Goal: Check status: Check status

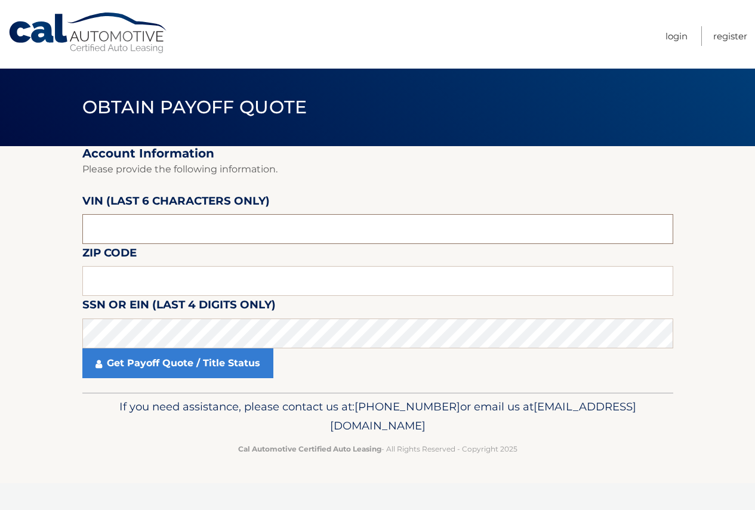
click at [124, 221] on input "text" at bounding box center [377, 229] width 591 height 30
type input "429019"
type input "19055"
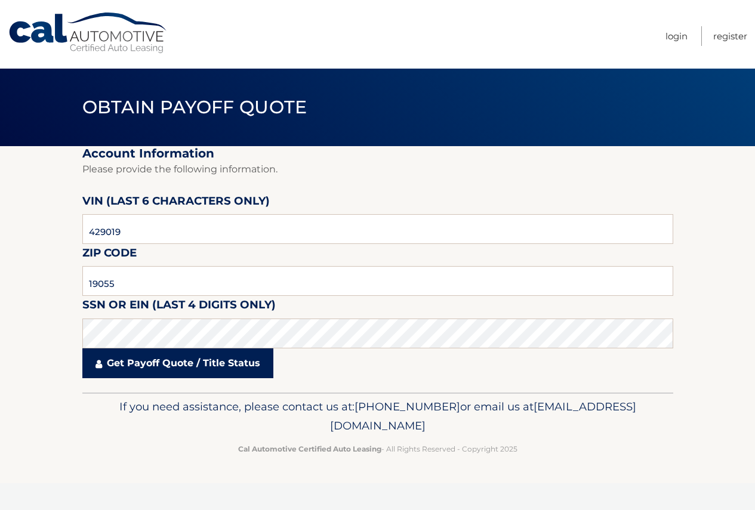
click at [187, 364] on link "Get Payoff Quote / Title Status" at bounding box center [177, 364] width 191 height 30
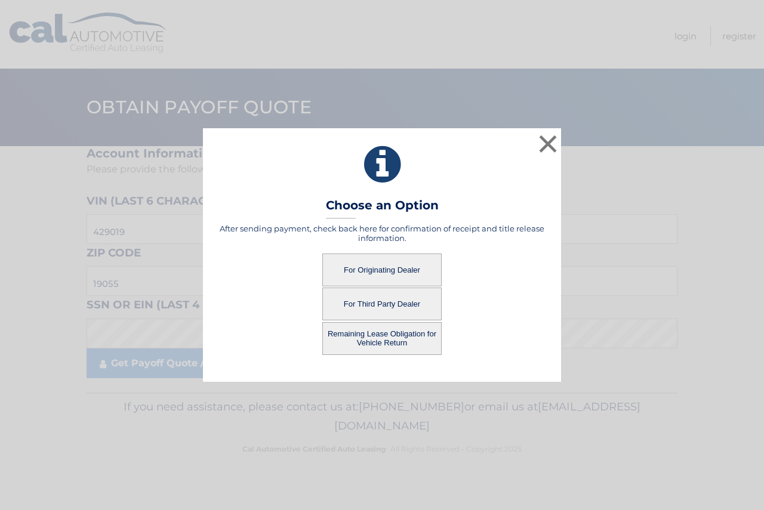
click at [385, 260] on button "For Originating Dealer" at bounding box center [381, 270] width 119 height 33
click at [380, 270] on button "For Originating Dealer" at bounding box center [381, 270] width 119 height 33
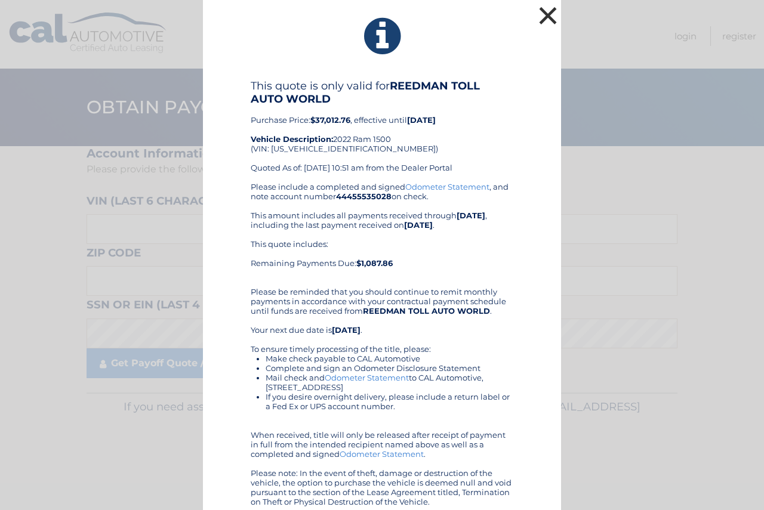
click at [540, 10] on button "×" at bounding box center [548, 16] width 24 height 24
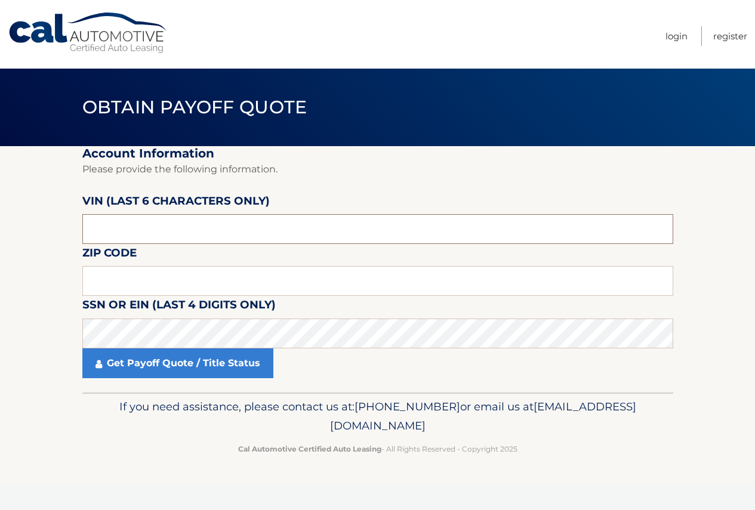
click at [104, 230] on input "text" at bounding box center [377, 229] width 591 height 30
type input "429019"
type input "19055"
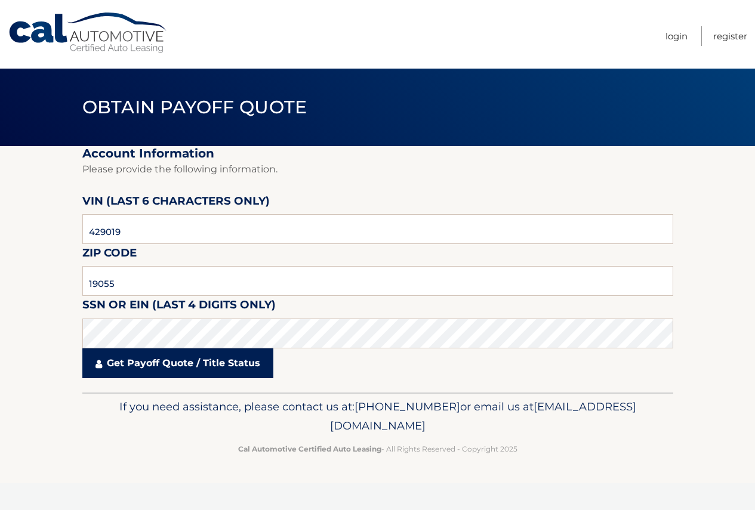
click at [192, 361] on link "Get Payoff Quote / Title Status" at bounding box center [177, 364] width 191 height 30
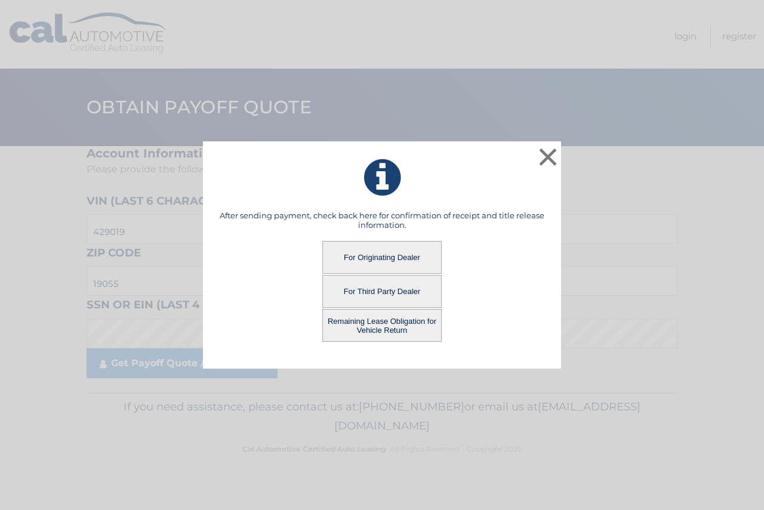
click at [402, 322] on button "Remaining Lease Obligation for Vehicle Return" at bounding box center [381, 325] width 119 height 33
click at [398, 318] on button "Remaining Lease Obligation for Vehicle Return" at bounding box center [381, 325] width 119 height 33
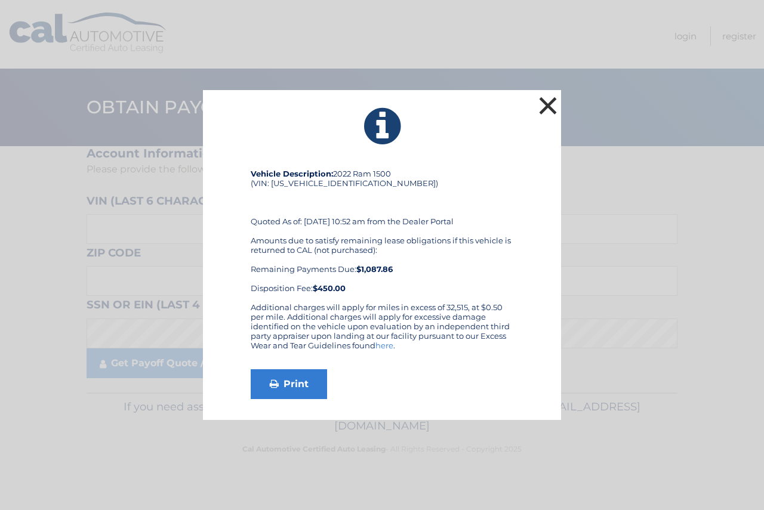
click at [548, 103] on button "×" at bounding box center [548, 106] width 24 height 24
